Goal: Task Accomplishment & Management: Manage account settings

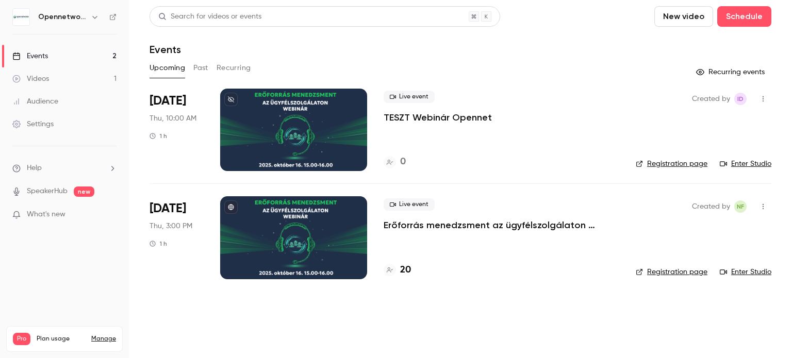
click at [310, 123] on div at bounding box center [293, 130] width 147 height 83
click at [758, 167] on link "Enter Studio" at bounding box center [746, 164] width 52 height 10
click at [50, 126] on div "Settings" at bounding box center [32, 124] width 41 height 10
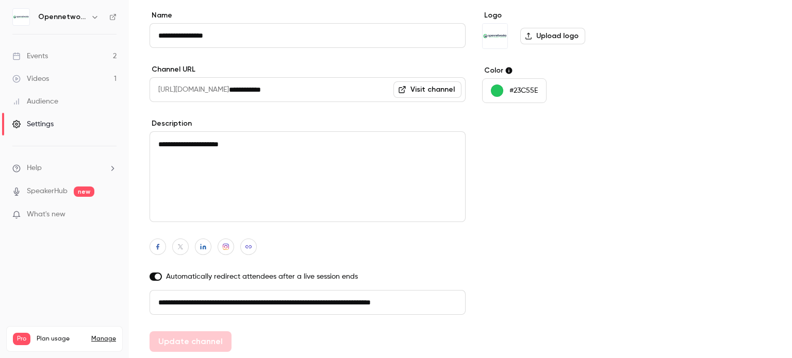
scroll to position [0, 1]
drag, startPoint x: 157, startPoint y: 303, endPoint x: 479, endPoint y: 319, distance: 322.2
click at [479, 319] on form "**********" at bounding box center [395, 181] width 491 height 342
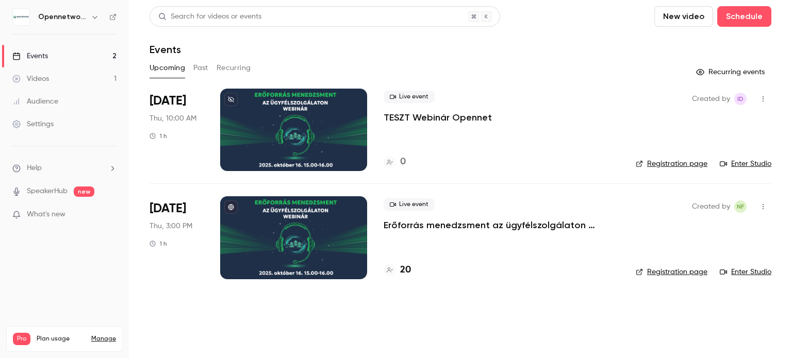
click at [739, 164] on link "Enter Studio" at bounding box center [746, 164] width 52 height 10
